Goal: Communication & Community: Participate in discussion

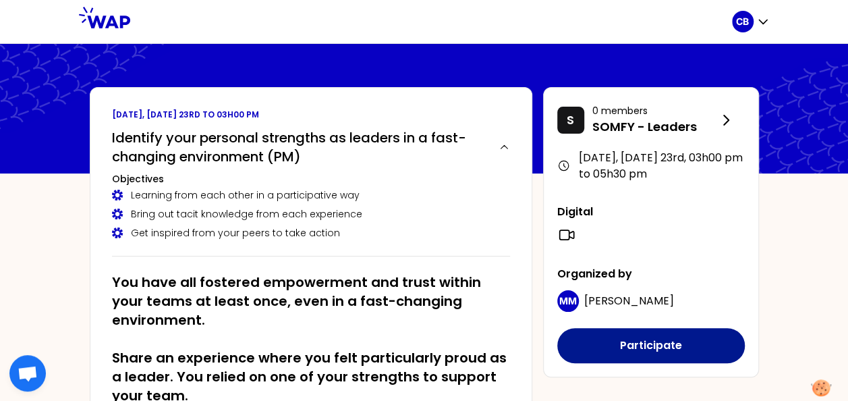
click at [638, 345] on button "Participate" at bounding box center [650, 345] width 187 height 35
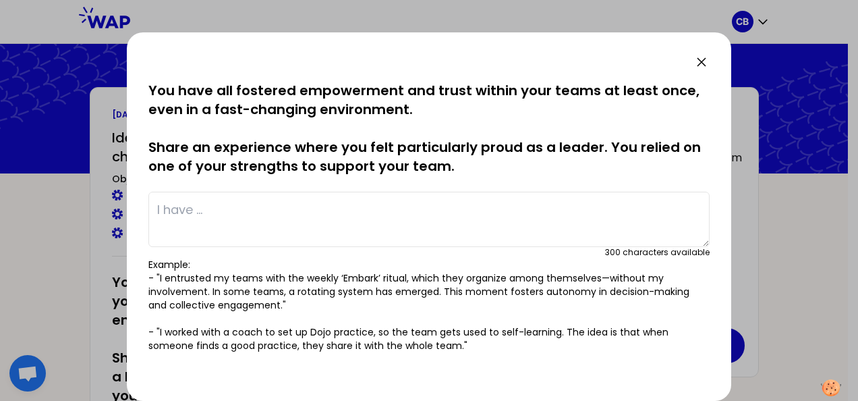
click at [707, 58] on icon at bounding box center [701, 62] width 16 height 16
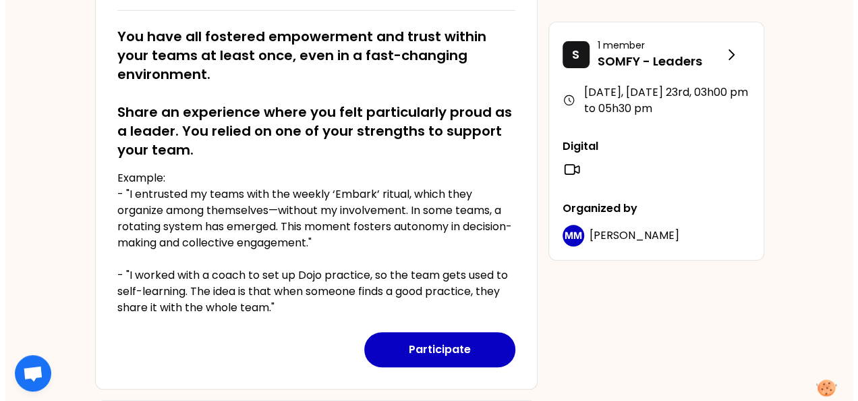
scroll to position [267, 0]
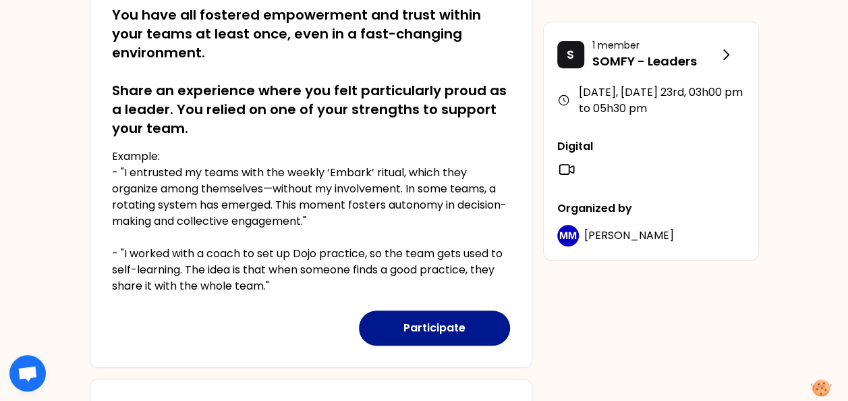
click at [440, 326] on button "Participate" at bounding box center [434, 327] width 151 height 35
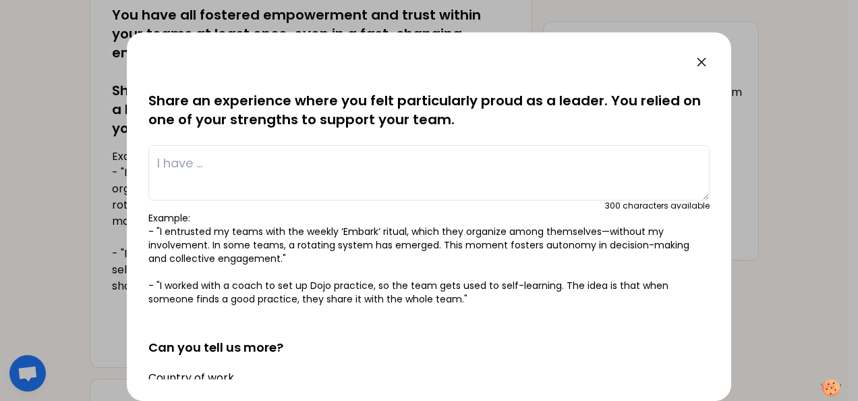
scroll to position [67, 0]
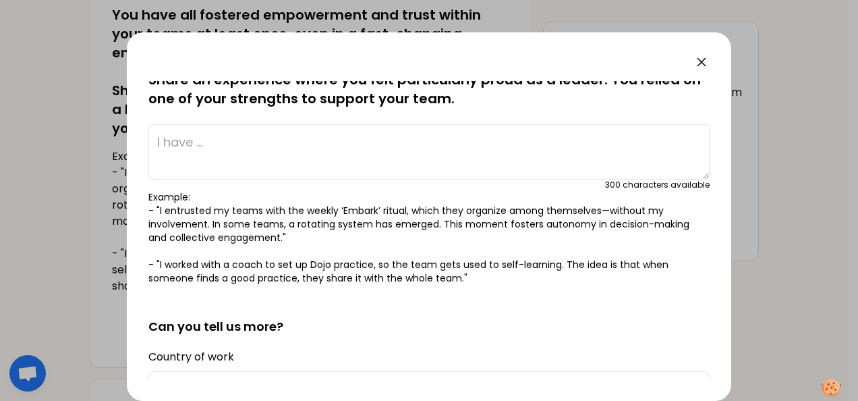
click at [274, 143] on textarea at bounding box center [428, 151] width 561 height 55
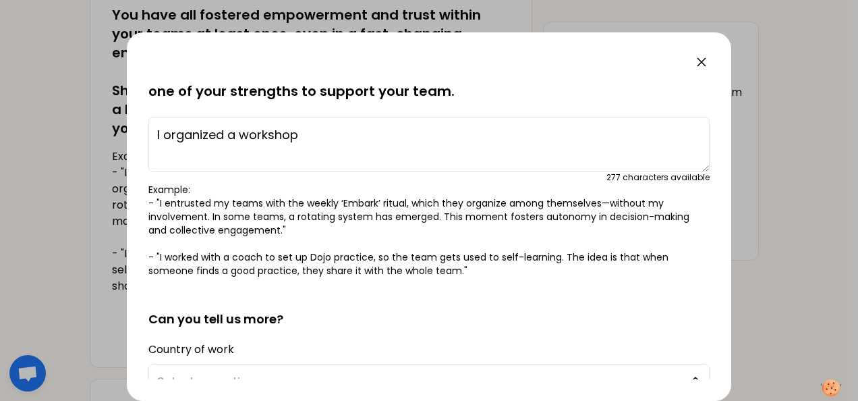
scroll to position [0, 0]
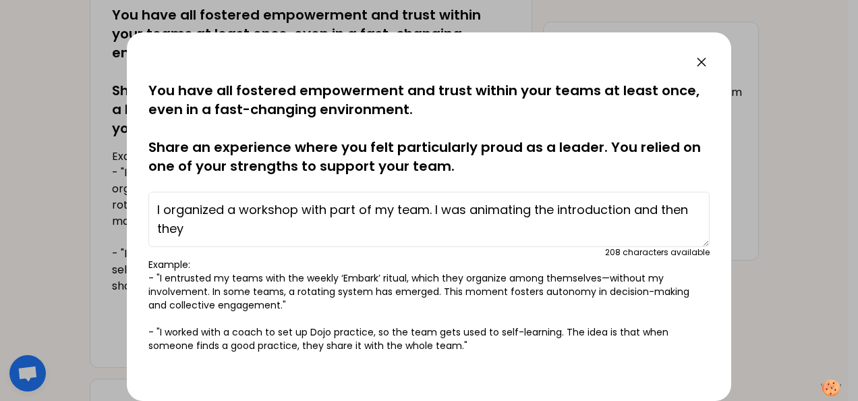
drag, startPoint x: 434, startPoint y: 210, endPoint x: 531, endPoint y: 218, distance: 97.5
click at [531, 218] on textarea "I organized a workshop with part of my team. I was animating the introduction a…" at bounding box center [428, 218] width 561 height 55
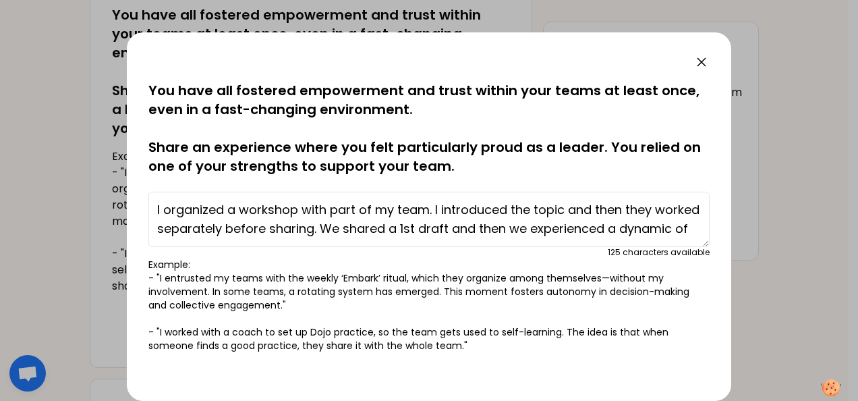
scroll to position [19, 0]
drag, startPoint x: 158, startPoint y: 235, endPoint x: 257, endPoint y: 241, distance: 98.7
click at [257, 241] on textarea "I organized a workshop with part of my team. I introduced the topic and then th…" at bounding box center [428, 218] width 561 height 55
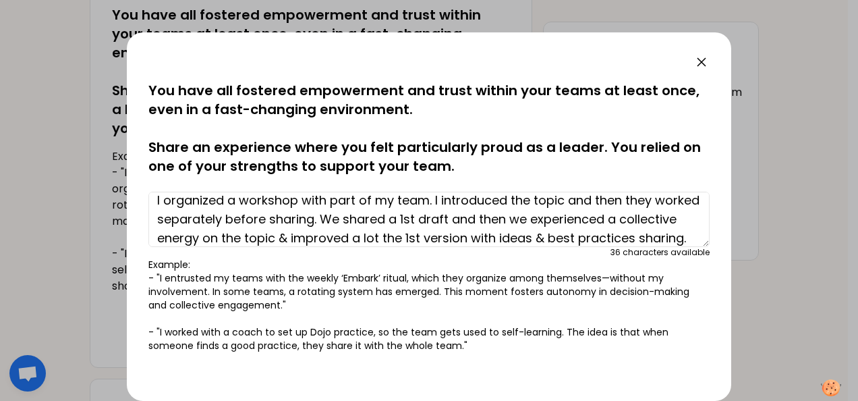
scroll to position [0, 0]
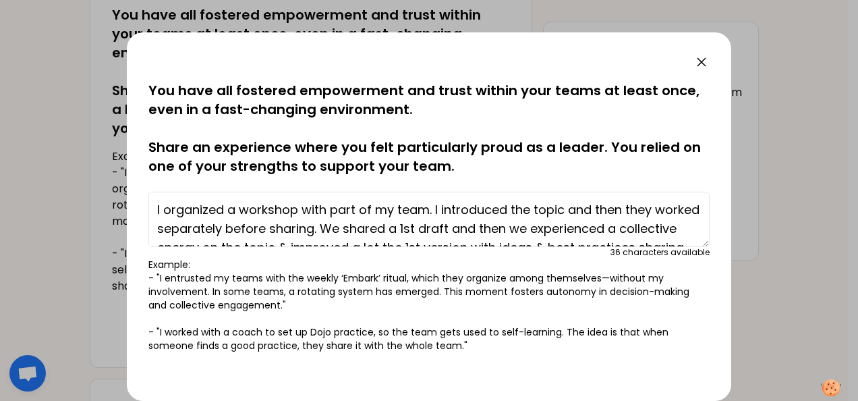
click at [427, 209] on textarea "I organized a workshop with part of my team. I introduced the topic and then th…" at bounding box center [428, 218] width 561 height 55
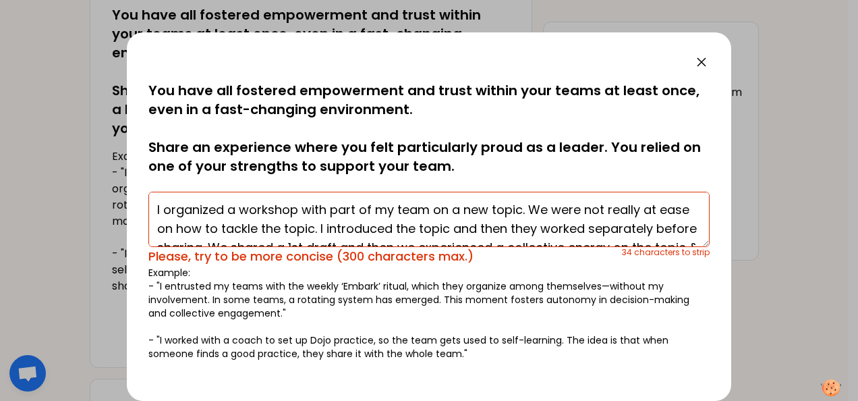
drag, startPoint x: 544, startPoint y: 224, endPoint x: 572, endPoint y: 228, distance: 28.6
click at [572, 228] on textarea "I organized a workshop with part of my team on a new topic. We were not really …" at bounding box center [428, 218] width 561 height 55
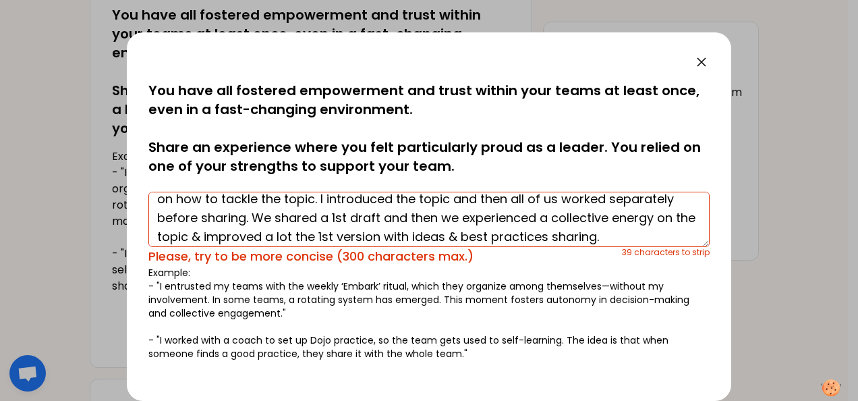
scroll to position [57, 0]
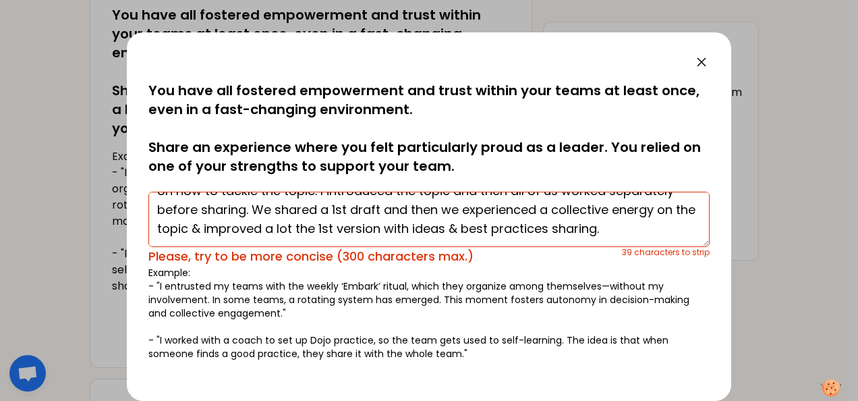
click at [392, 229] on textarea "I organized a workshop with part of my team on a new topic. We were not really …" at bounding box center [428, 218] width 561 height 55
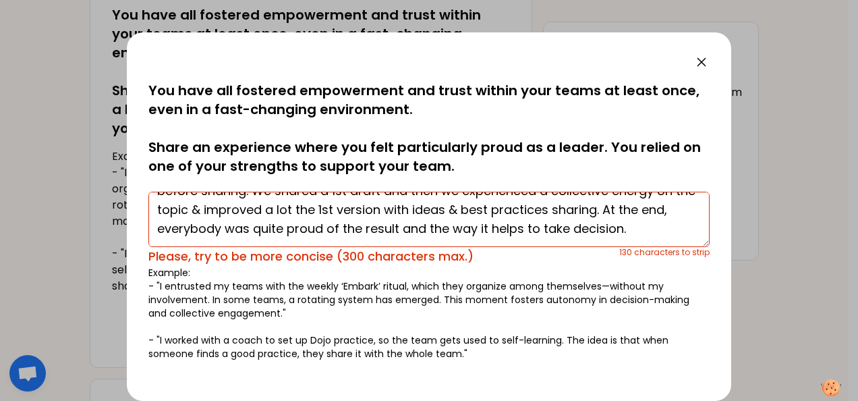
scroll to position [0, 0]
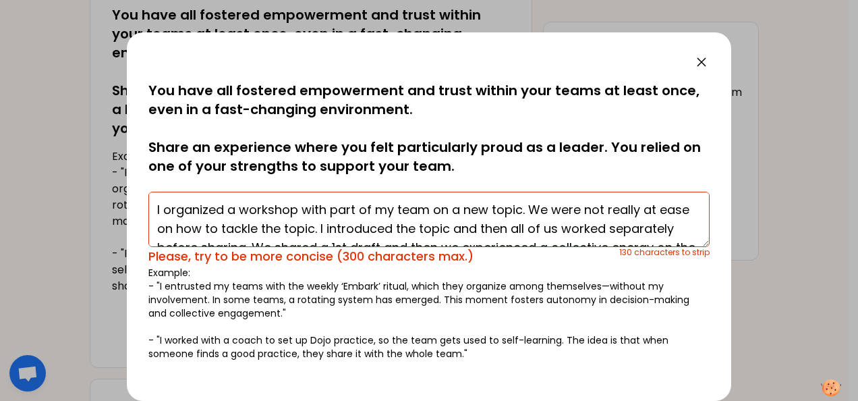
drag, startPoint x: 210, startPoint y: 227, endPoint x: 146, endPoint y: 167, distance: 88.3
click at [146, 167] on div "saved You have all fostered empowerment and trust within your teams at least on…" at bounding box center [429, 216] width 604 height 368
click at [256, 213] on textarea "I organized a workshop with part of my team on a new topic. We were not really …" at bounding box center [428, 218] width 561 height 55
drag, startPoint x: 227, startPoint y: 208, endPoint x: 240, endPoint y: 208, distance: 12.8
click at [240, 208] on textarea "I organized a workshop with part of my team on a new topic. We were not really …" at bounding box center [428, 218] width 561 height 55
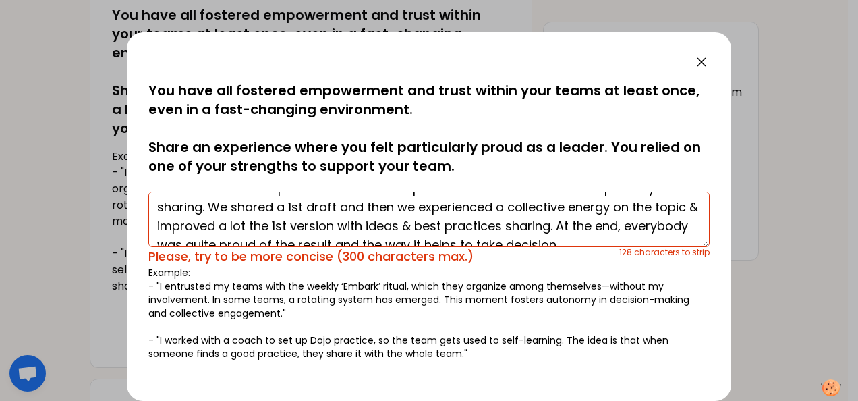
scroll to position [57, 0]
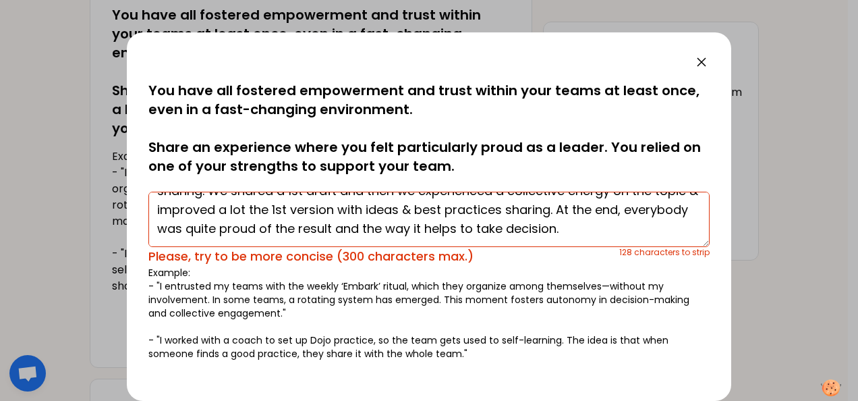
drag, startPoint x: 293, startPoint y: 208, endPoint x: 697, endPoint y: 243, distance: 405.4
click at [697, 243] on textarea "I organized workshop with part of my team on a new topic. We were not really at…" at bounding box center [428, 218] width 561 height 55
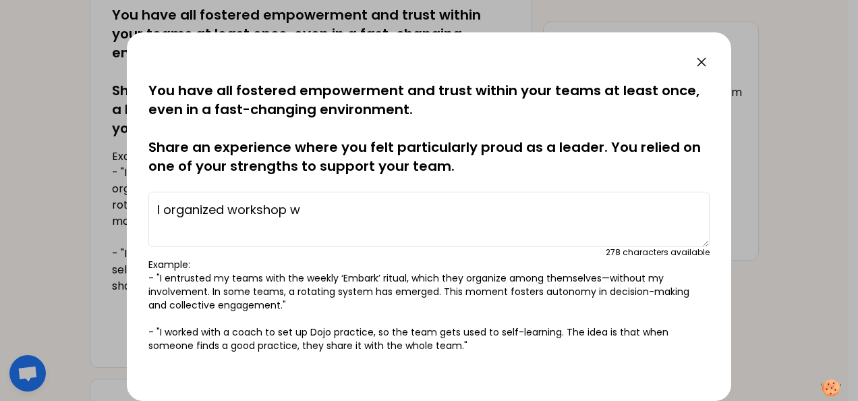
scroll to position [0, 0]
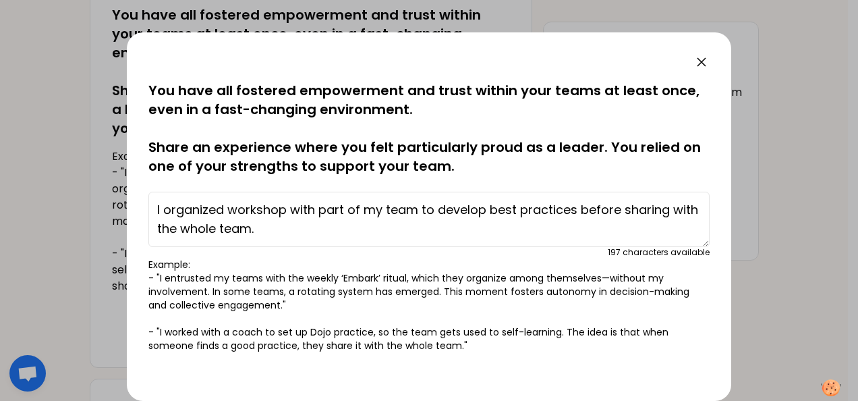
click at [420, 206] on textarea "I organized workshop with part of my team to develop best practices before shar…" at bounding box center [428, 218] width 561 height 55
drag, startPoint x: 454, startPoint y: 225, endPoint x: 146, endPoint y: 205, distance: 308.8
click at [146, 205] on div "saved You have all fostered empowerment and trust within your teams at least on…" at bounding box center [429, 216] width 604 height 368
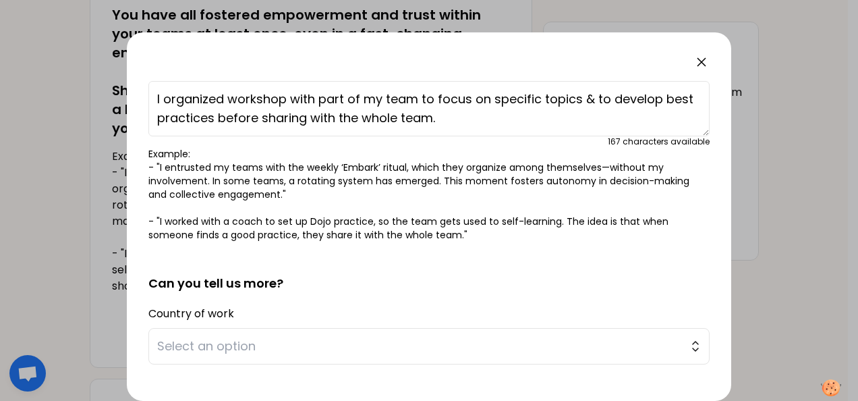
scroll to position [326, 0]
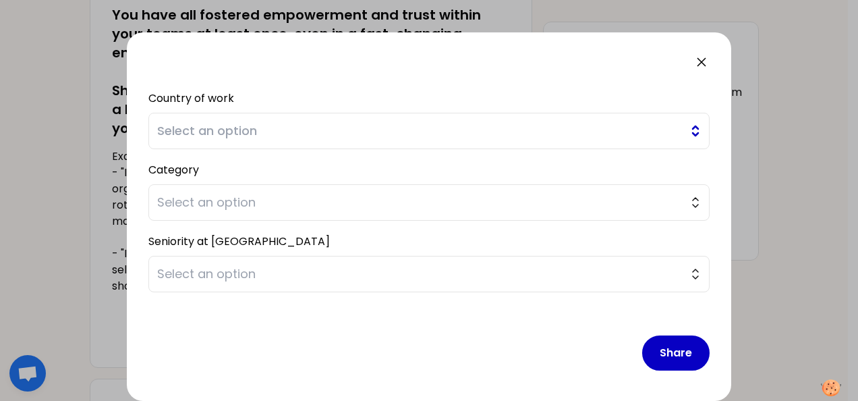
type textarea "I organized workshop with part of my team to focus on specific topics & to deve…"
click at [288, 127] on span "Select an option" at bounding box center [419, 130] width 525 height 19
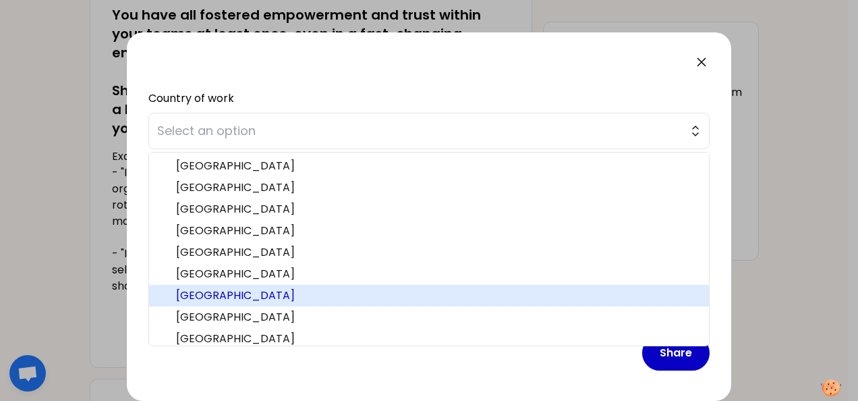
click at [216, 293] on span "[GEOGRAPHIC_DATA]" at bounding box center [437, 295] width 522 height 16
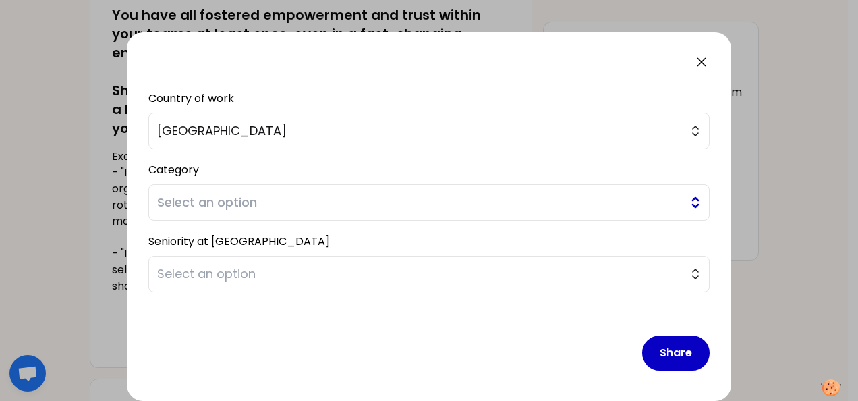
click at [216, 189] on button "Select an option" at bounding box center [428, 202] width 561 height 36
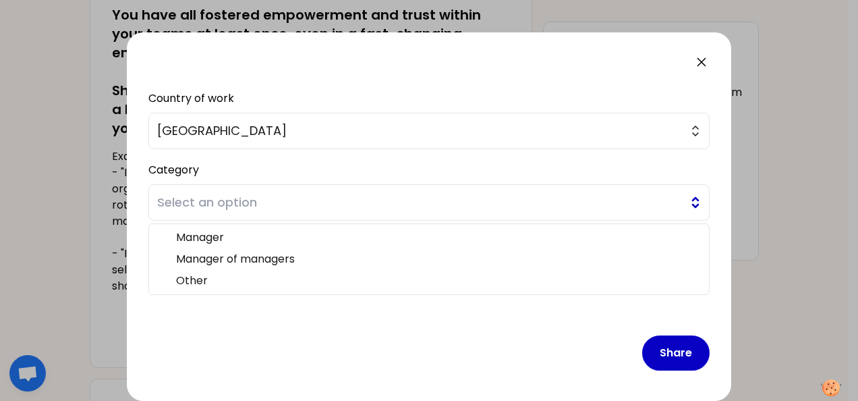
click at [217, 201] on span "Select an option" at bounding box center [419, 202] width 525 height 19
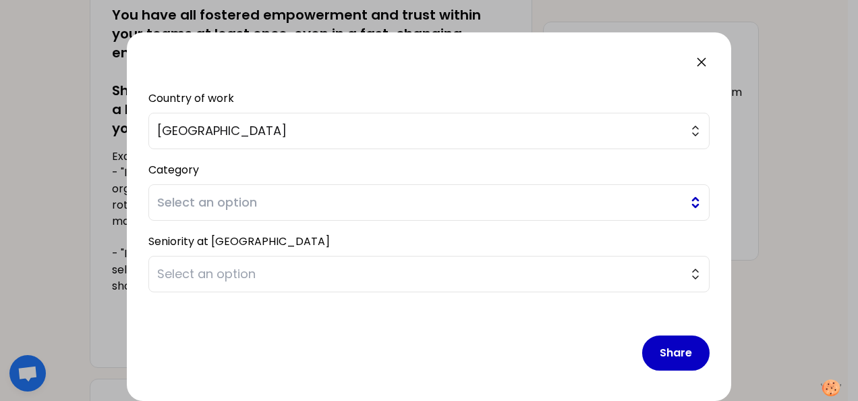
click at [217, 201] on span "Select an option" at bounding box center [419, 202] width 525 height 19
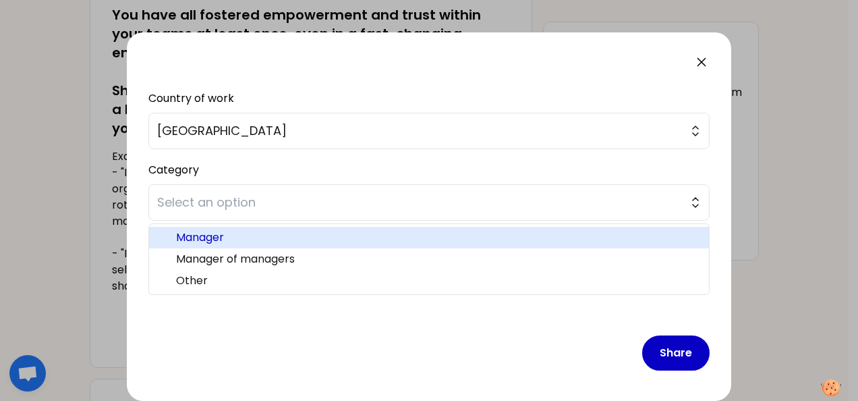
click at [213, 240] on span "Manager" at bounding box center [437, 237] width 522 height 16
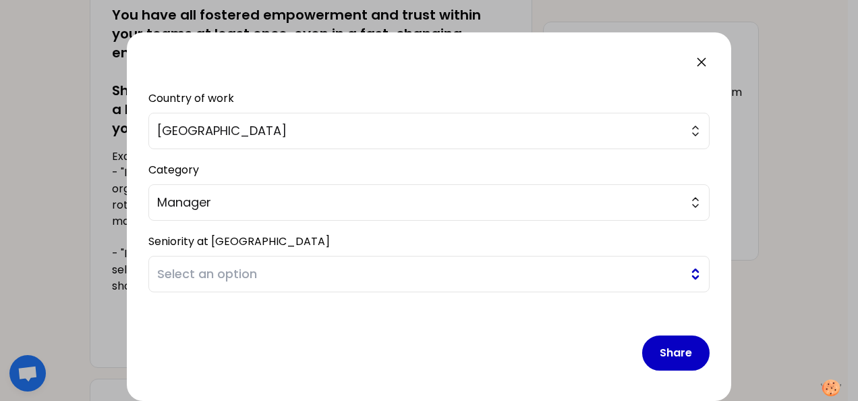
click at [213, 277] on span "Select an option" at bounding box center [419, 273] width 525 height 19
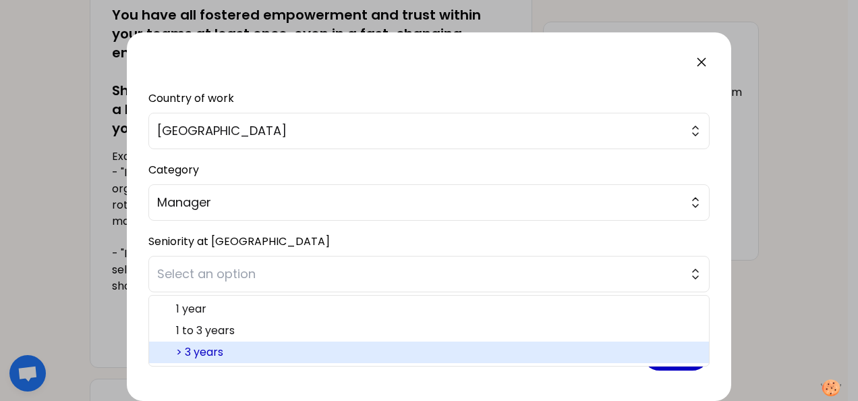
click at [227, 345] on span "> 3 years" at bounding box center [437, 352] width 522 height 16
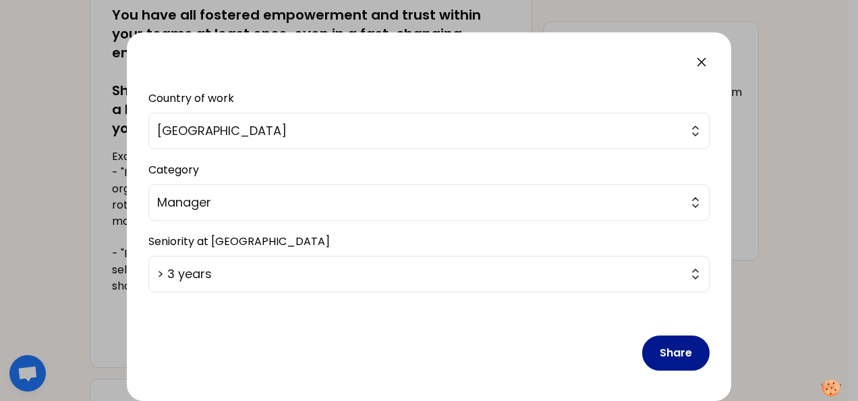
click at [682, 359] on button "Share" at bounding box center [675, 352] width 67 height 35
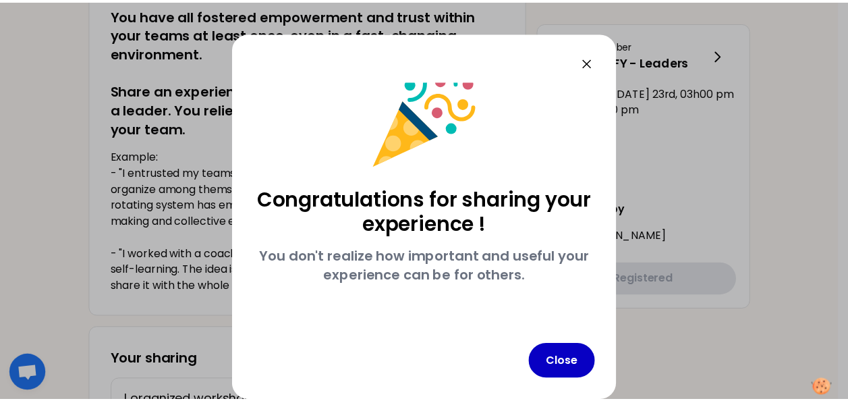
scroll to position [23, 0]
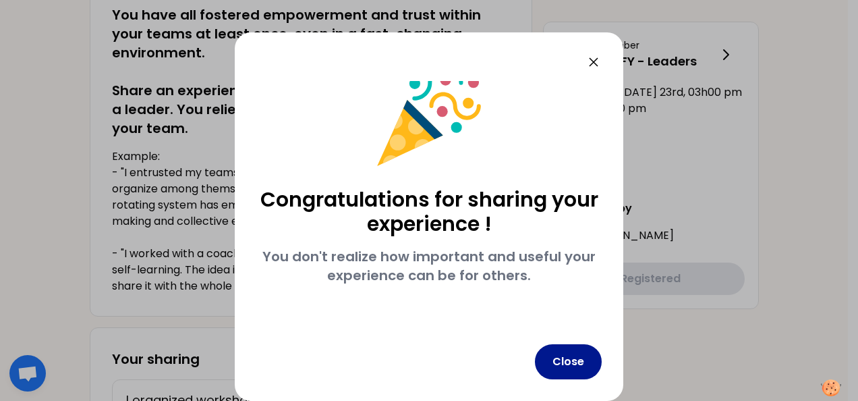
click at [586, 357] on button "Close" at bounding box center [568, 361] width 67 height 35
